Goal: Task Accomplishment & Management: Use online tool/utility

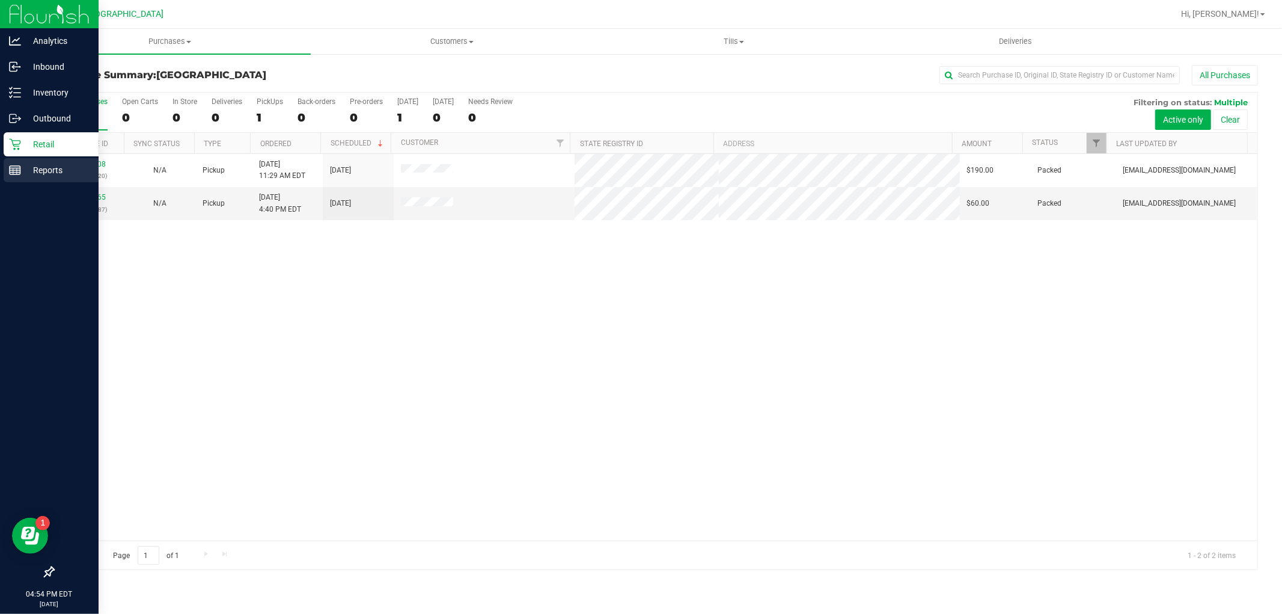
click at [45, 171] on p "Reports" at bounding box center [57, 170] width 72 height 14
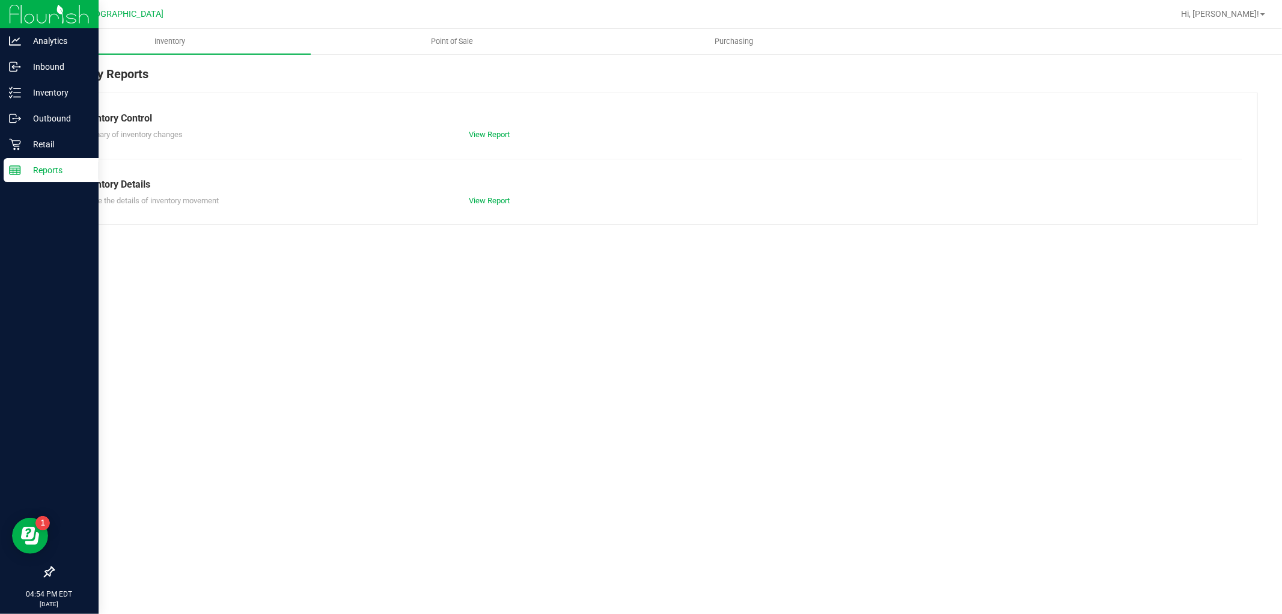
click at [405, 54] on ul "Inventory Point of Sale Purchasing" at bounding box center [670, 42] width 1282 height 26
click at [448, 43] on span "Point of Sale" at bounding box center [452, 41] width 75 height 11
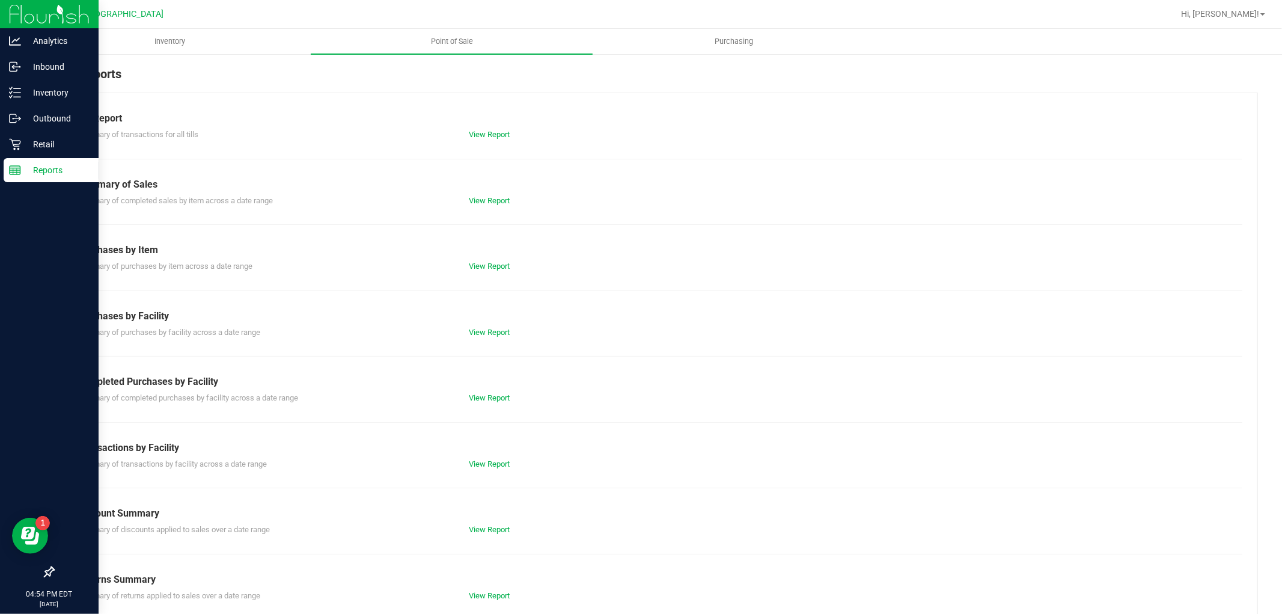
click at [484, 391] on div "Summary of completed purchases by facility across a date range View Report" at bounding box center [656, 396] width 1174 height 15
click at [475, 393] on link "View Report" at bounding box center [489, 397] width 41 height 9
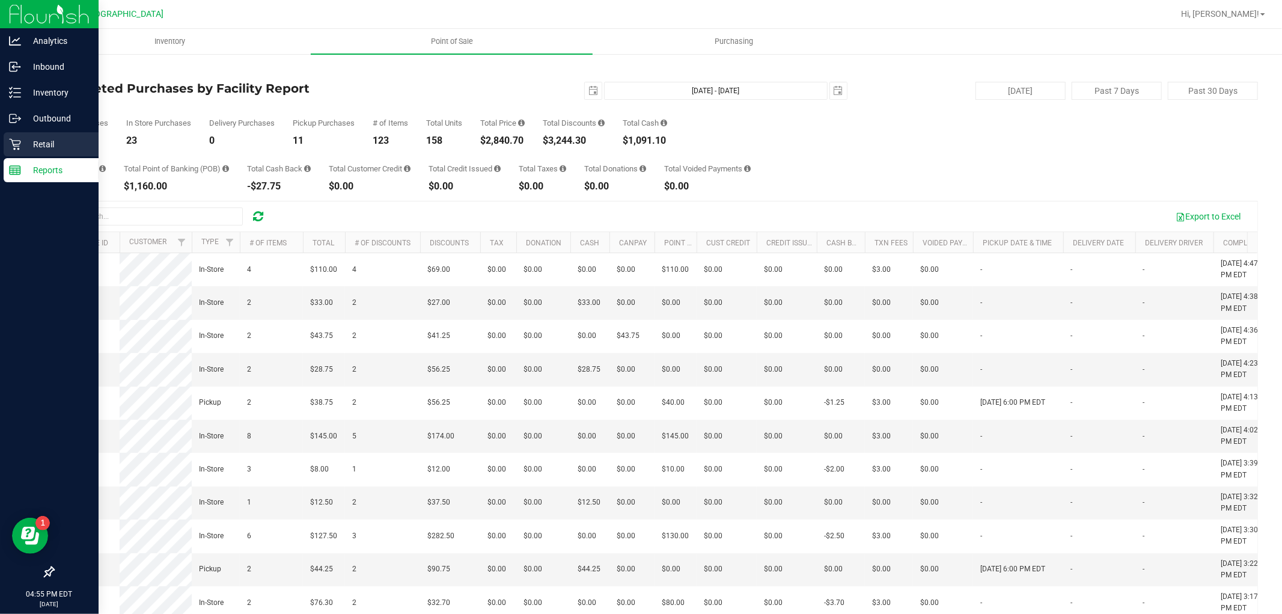
click at [33, 147] on p "Retail" at bounding box center [57, 144] width 72 height 14
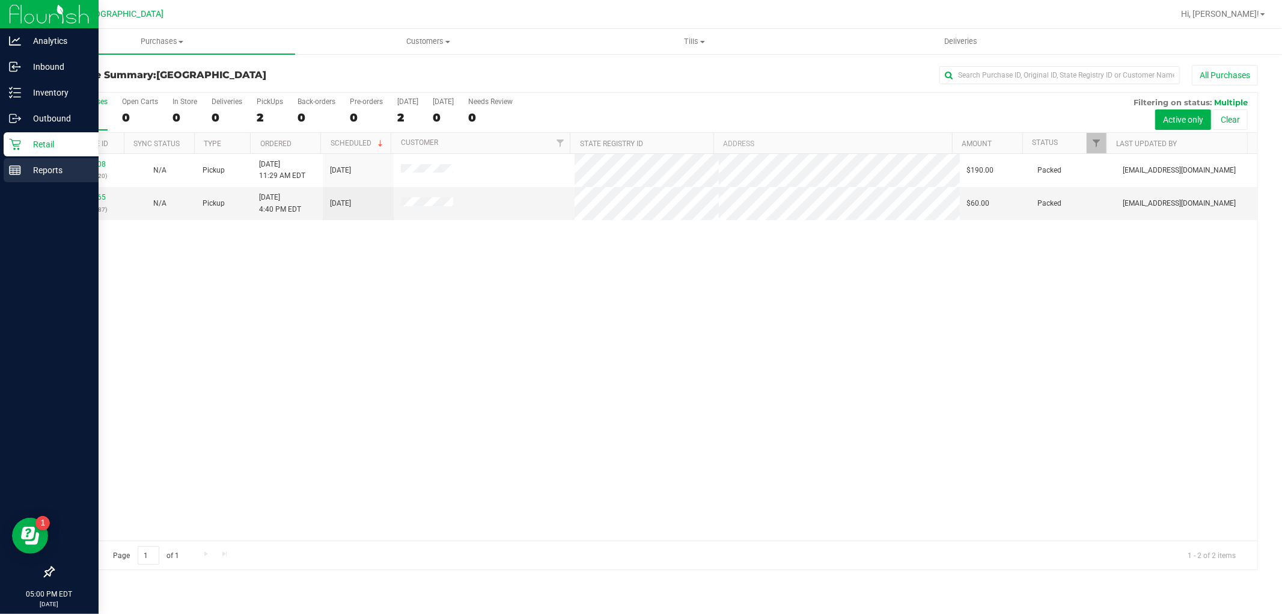
click at [52, 171] on p "Reports" at bounding box center [57, 170] width 72 height 14
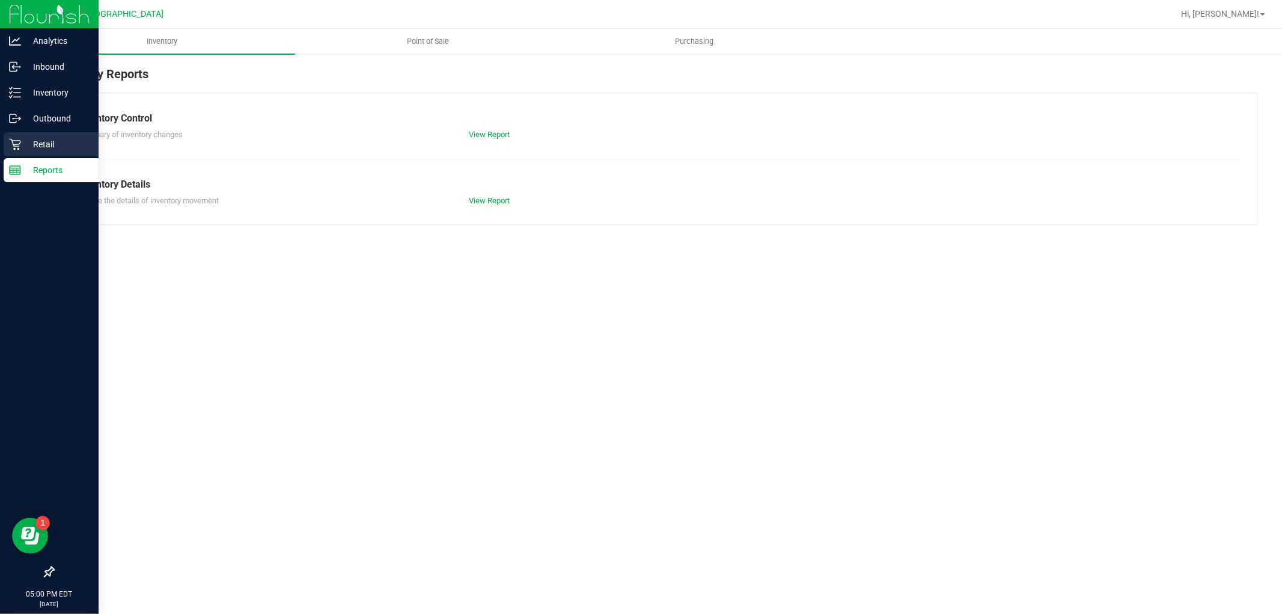
click at [54, 151] on div "Retail" at bounding box center [51, 144] width 95 height 24
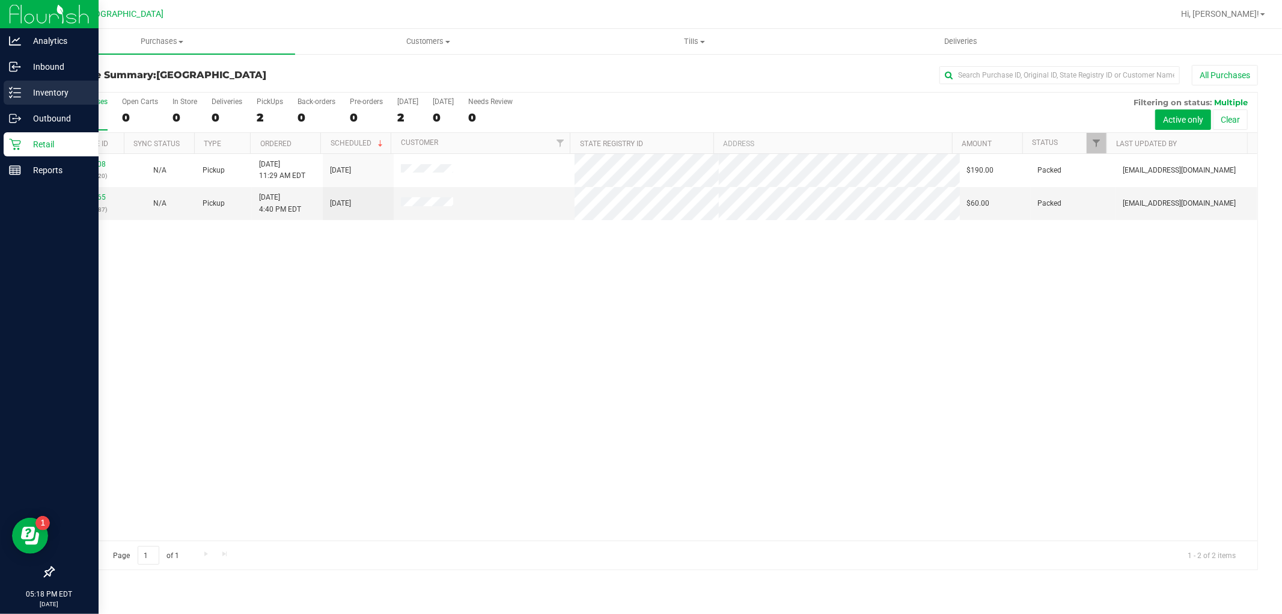
click at [1, 94] on link "Inventory" at bounding box center [49, 94] width 99 height 26
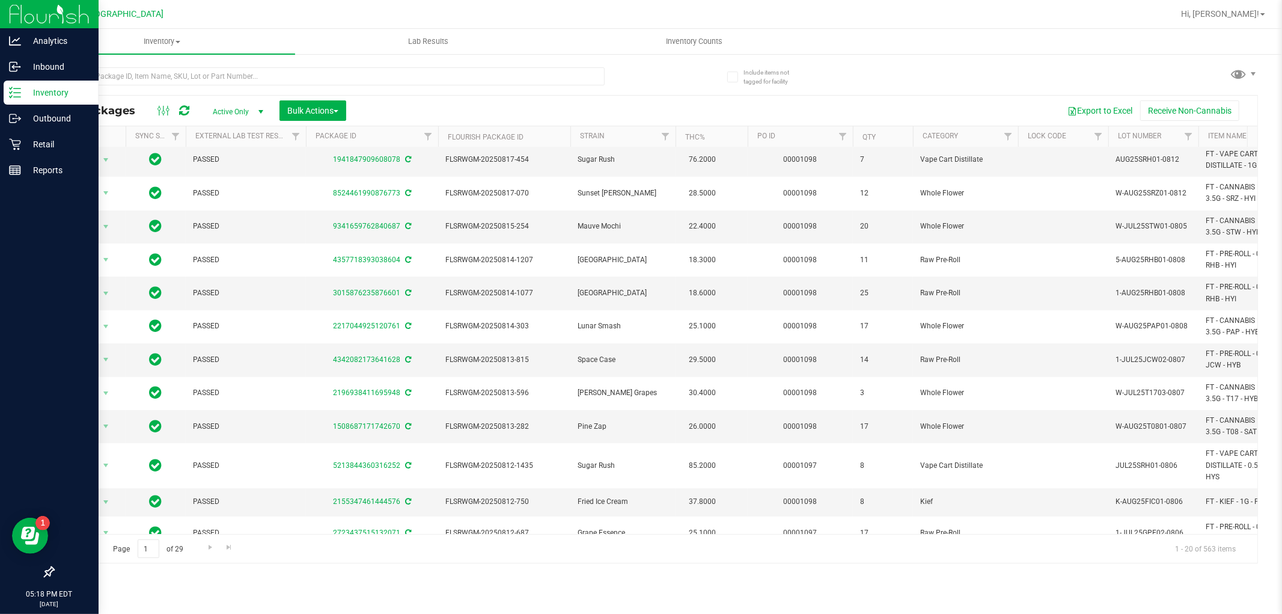
scroll to position [121, 0]
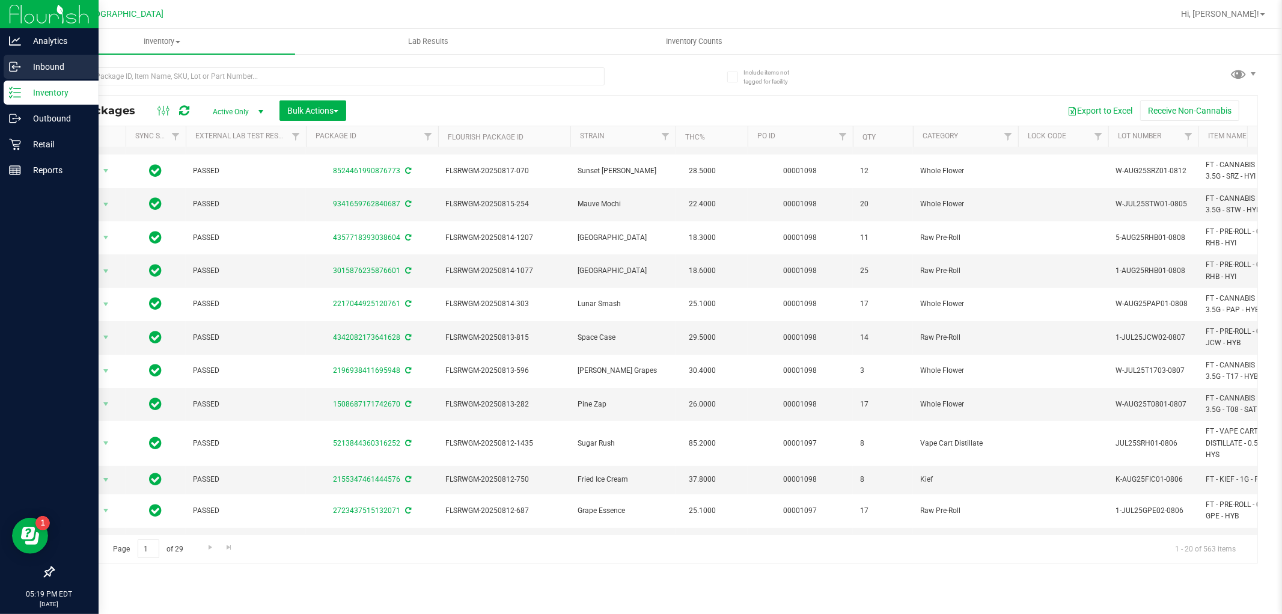
click at [64, 60] on p "Inbound" at bounding box center [57, 67] width 72 height 14
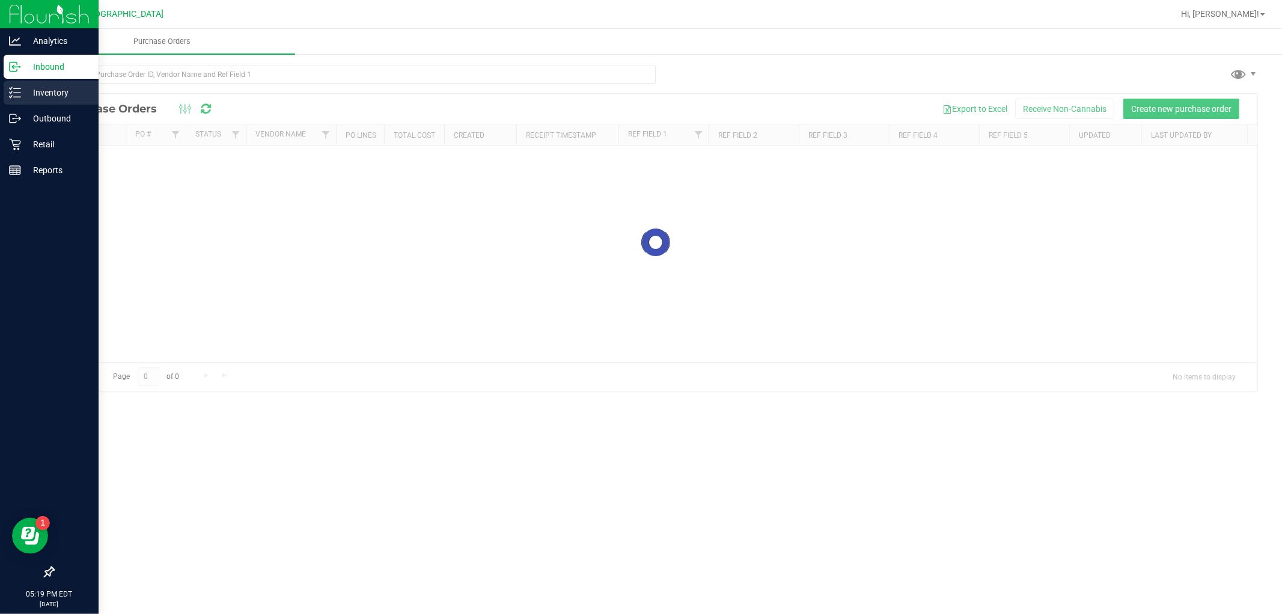
click at [75, 98] on p "Inventory" at bounding box center [57, 92] width 72 height 14
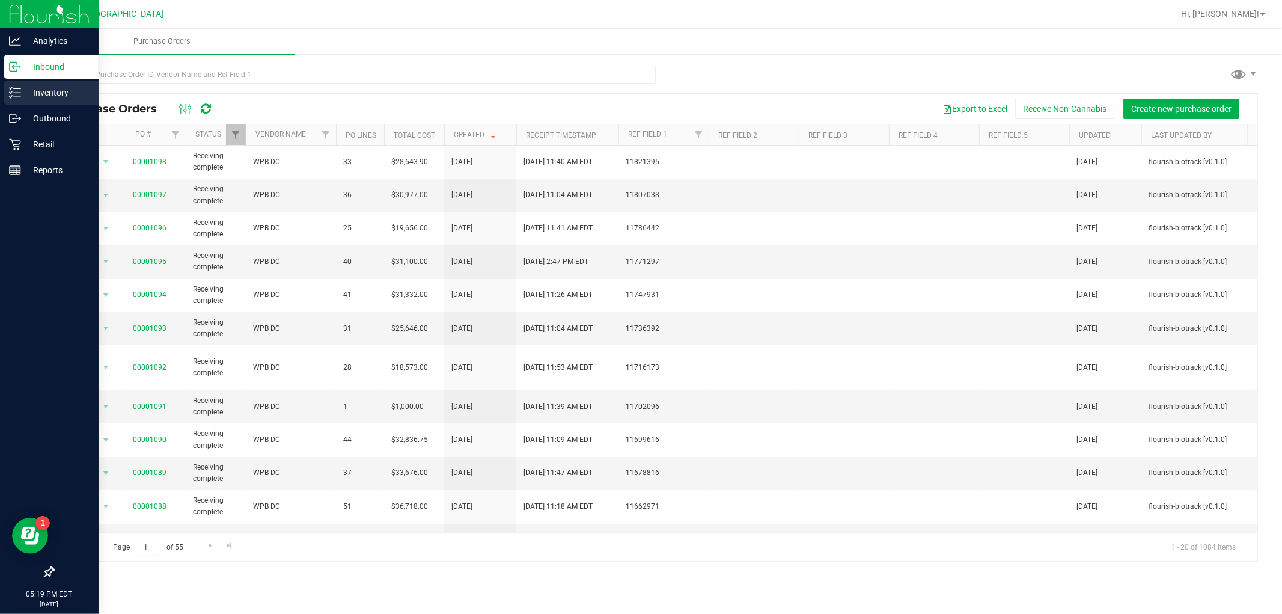
click at [63, 94] on p "Inventory" at bounding box center [57, 92] width 72 height 14
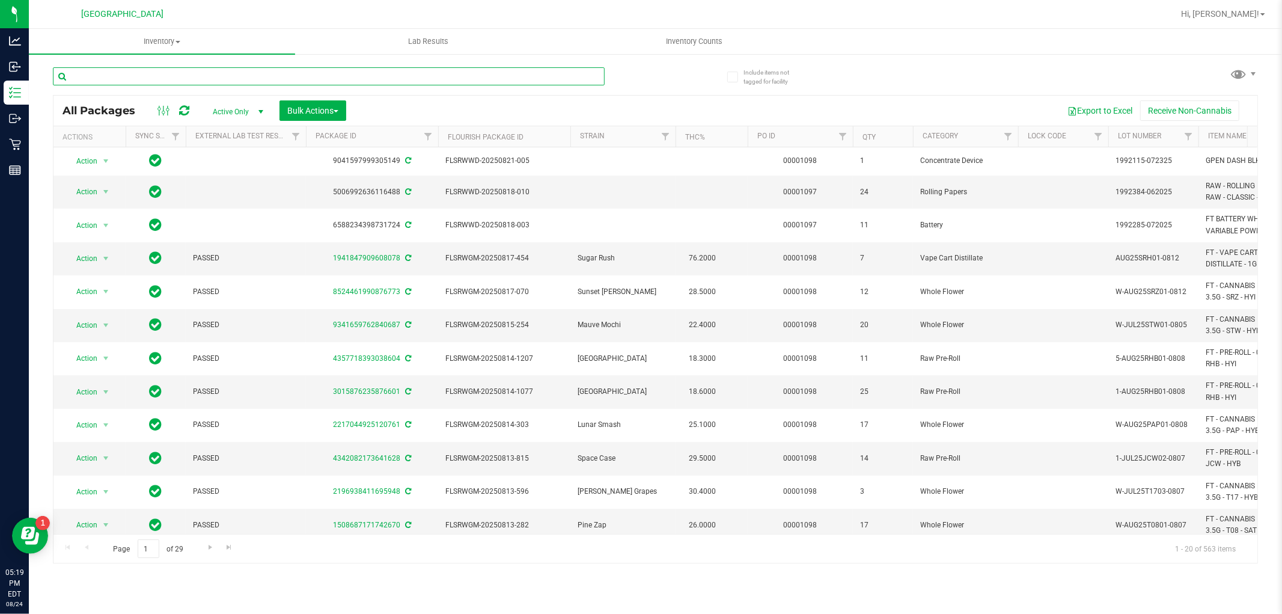
click at [212, 76] on input "text" at bounding box center [329, 76] width 552 height 18
type input "a"
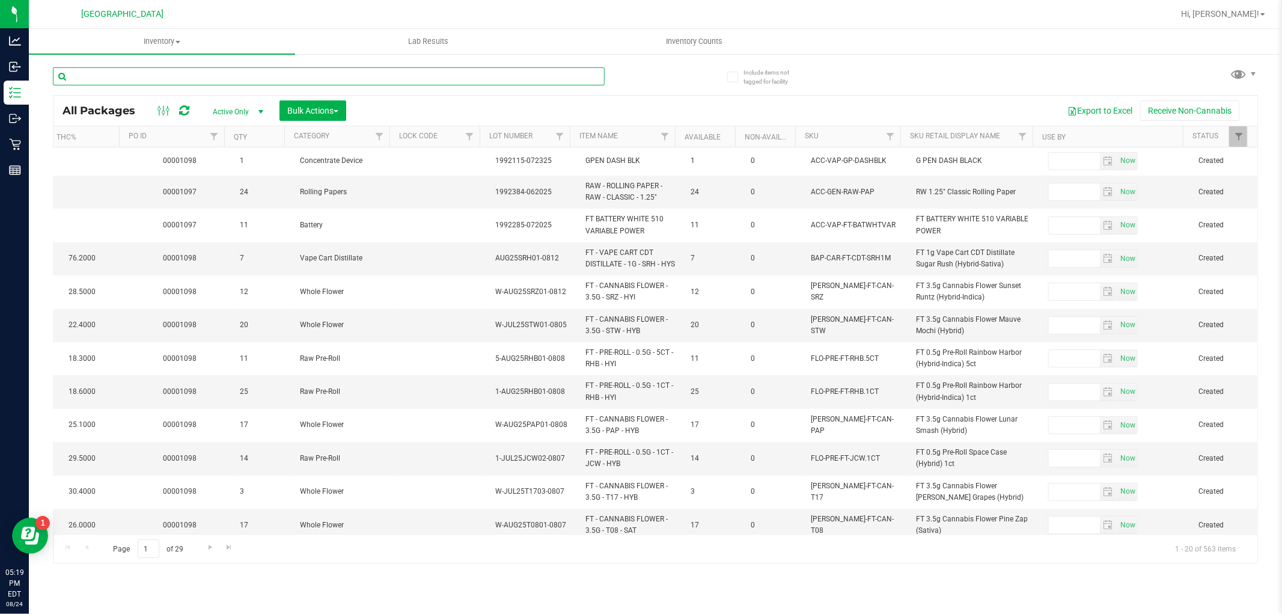
scroll to position [0, 630]
click at [812, 136] on link "SKU" at bounding box center [811, 136] width 14 height 8
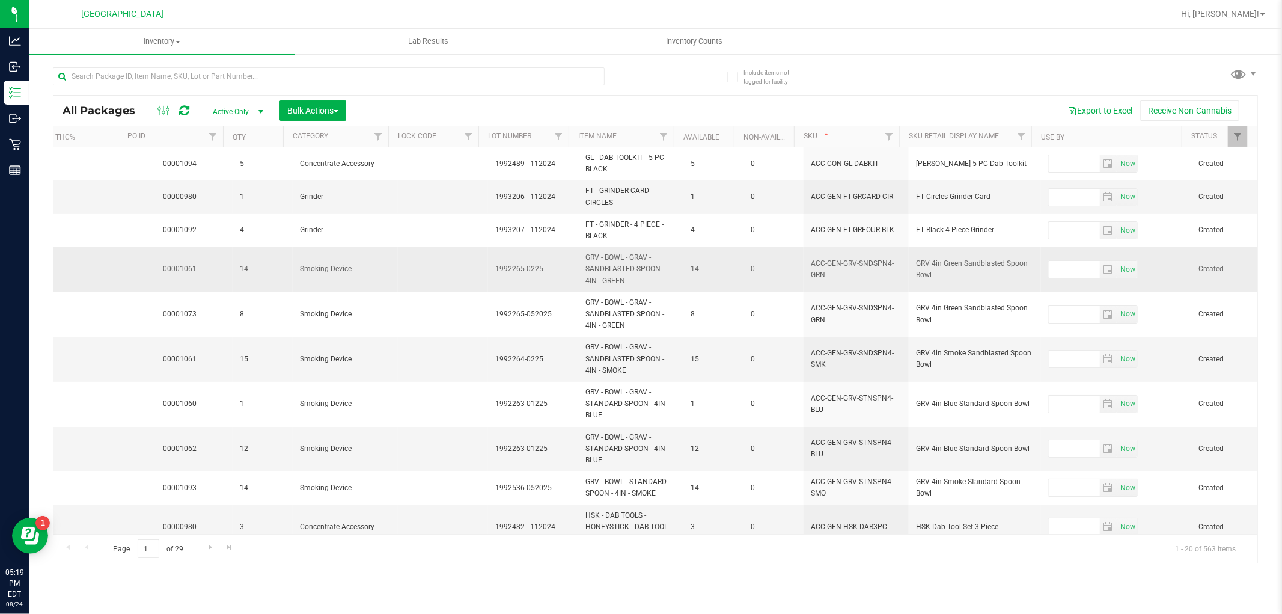
click at [586, 248] on td "GRV - BOWL - GRAV - SANDBLASTED SPOON - 4IN - GREEN" at bounding box center [630, 269] width 105 height 45
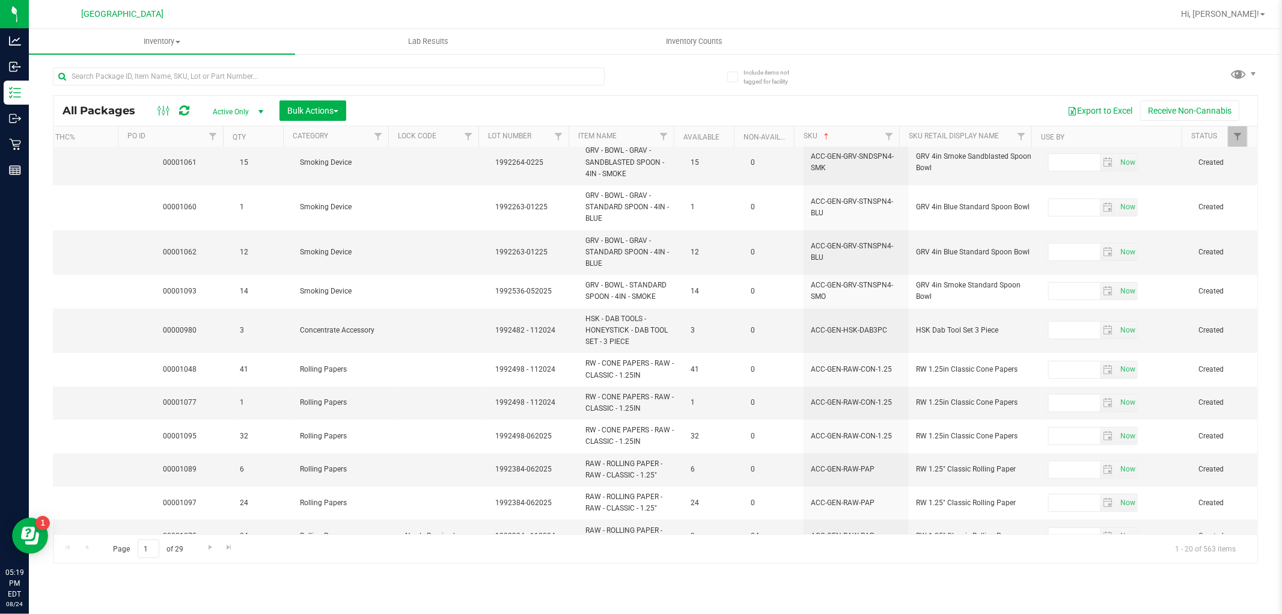
scroll to position [197, 630]
click at [272, 76] on input "text" at bounding box center [329, 76] width 552 height 18
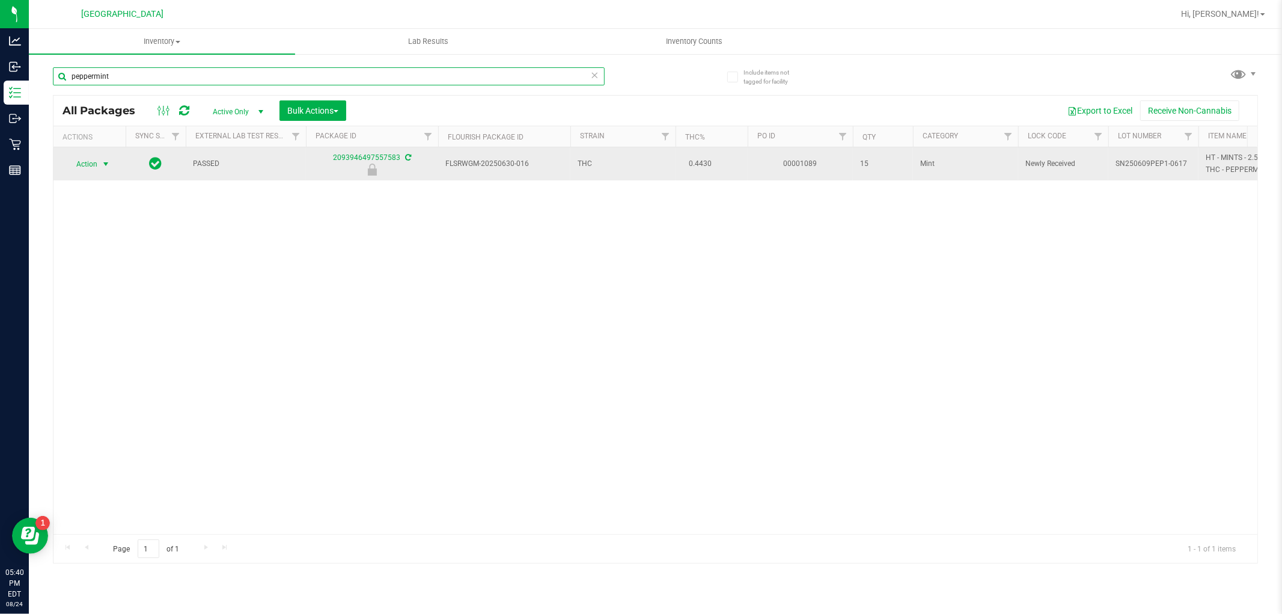
type input "peppermint"
click at [99, 168] on span "select" at bounding box center [106, 164] width 15 height 17
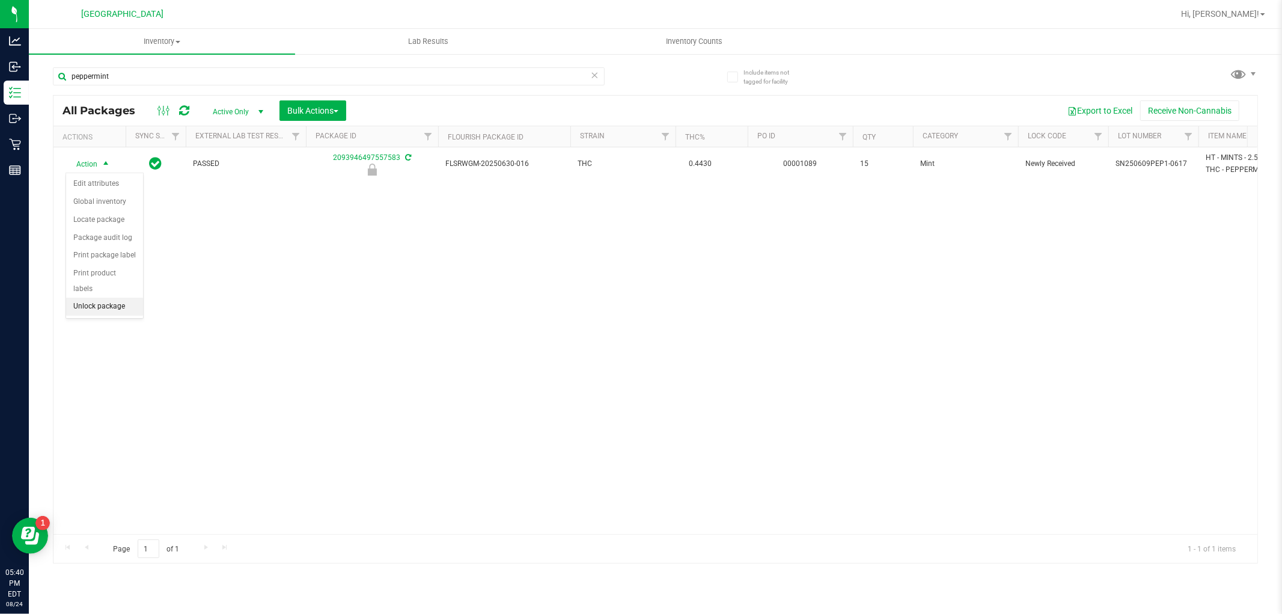
click at [128, 313] on li "Unlock package" at bounding box center [104, 307] width 77 height 18
